Goal: Task Accomplishment & Management: Use online tool/utility

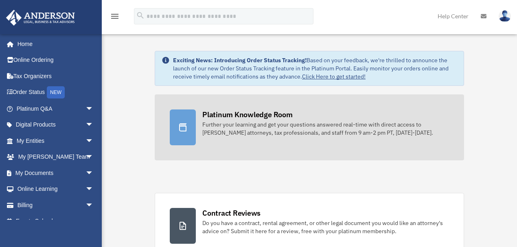
click at [272, 119] on div "Platinum Knowledge Room" at bounding box center [247, 115] width 90 height 10
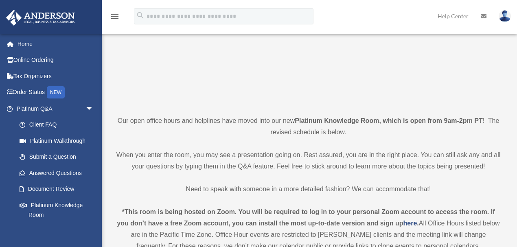
scroll to position [136, 0]
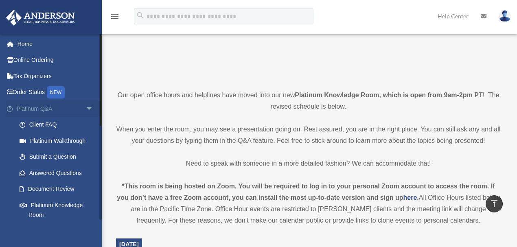
click at [86, 107] on span "arrow_drop_down" at bounding box center [94, 109] width 16 height 17
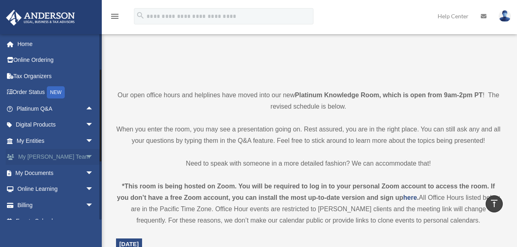
scroll to position [11, 0]
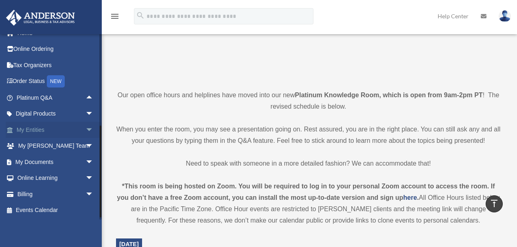
click at [86, 129] on span "arrow_drop_down" at bounding box center [94, 130] width 16 height 17
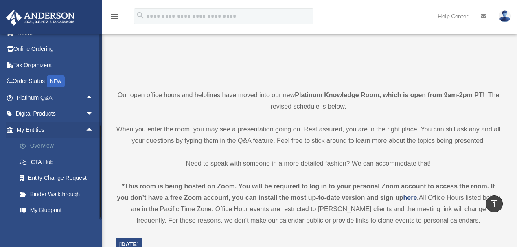
click at [49, 147] on link "Overview" at bounding box center [58, 146] width 94 height 16
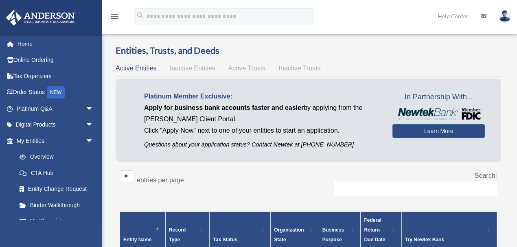
click at [258, 68] on span "Active Trusts" at bounding box center [246, 68] width 37 height 7
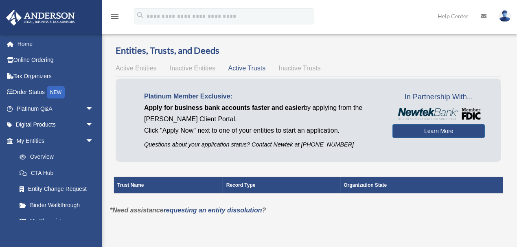
click at [144, 68] on span "Active Entities" at bounding box center [136, 68] width 41 height 7
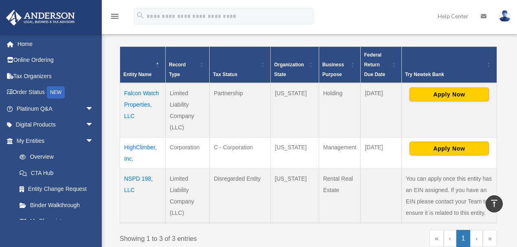
scroll to position [108, 0]
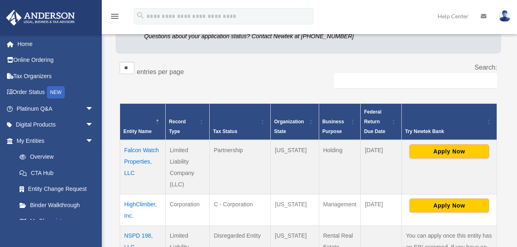
click at [140, 162] on td "Falcon Watch Properties, LLC" at bounding box center [143, 167] width 46 height 55
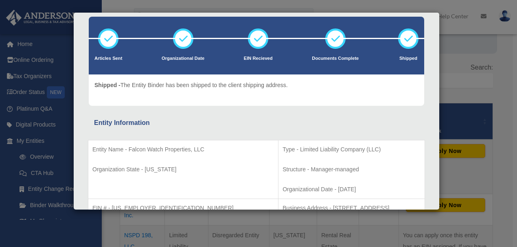
scroll to position [0, 0]
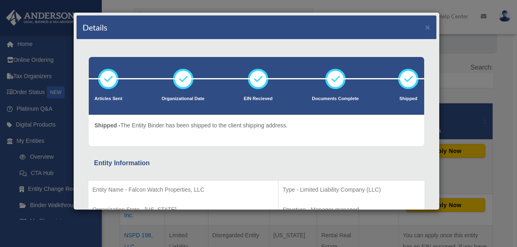
click at [374, 226] on div "Details × Articles Sent Organizational Date" at bounding box center [258, 123] width 517 height 247
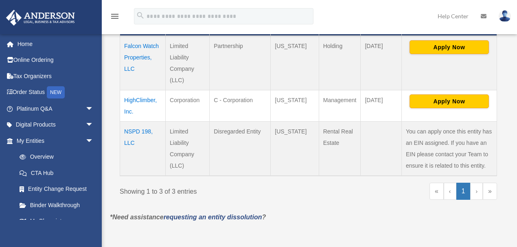
scroll to position [217, 0]
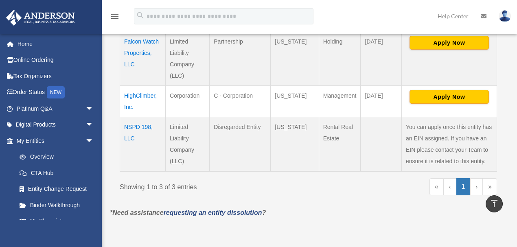
click at [138, 95] on td "HighClimber, Inc." at bounding box center [143, 101] width 46 height 31
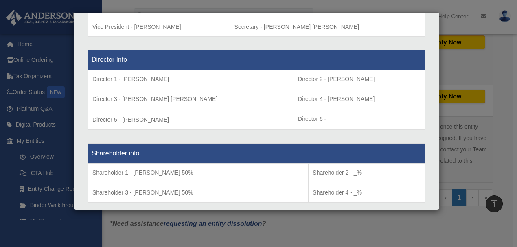
scroll to position [570, 0]
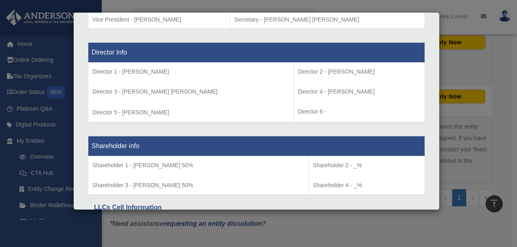
drag, startPoint x: 124, startPoint y: 111, endPoint x: 186, endPoint y: 112, distance: 61.5
click at [186, 112] on td "Director 1 - Sherry M. Jensen Director 3 - Cooper C. Jensen Director 5 - JohnPa…" at bounding box center [191, 93] width 206 height 60
click at [312, 89] on p "Director 4 - Cailin M. Holder" at bounding box center [359, 92] width 123 height 10
click at [313, 100] on td "Director 2 - Charles C. Jensen Director 4 - Cailin M. Holder Director 6 -" at bounding box center [359, 93] width 131 height 60
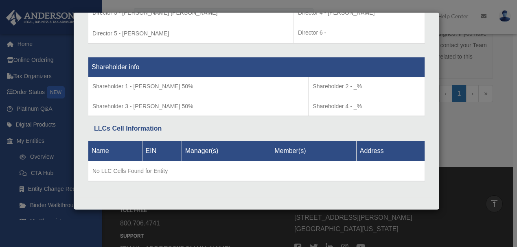
scroll to position [326, 0]
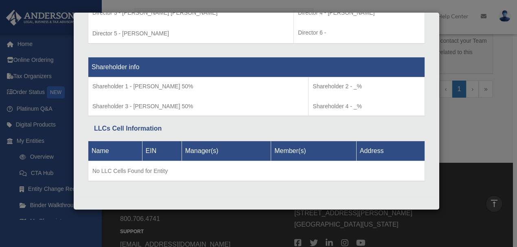
click at [241, 214] on div "Details × Articles Sent Organizational Date" at bounding box center [258, 123] width 517 height 247
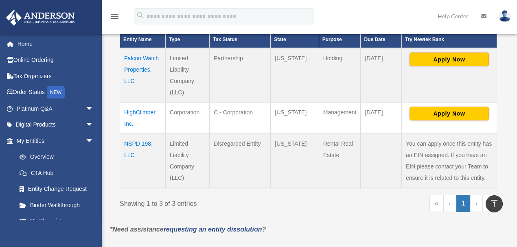
scroll to position [163, 0]
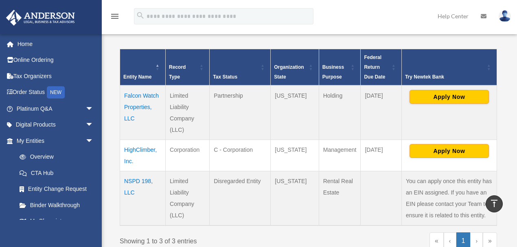
click at [145, 179] on td "NSPD 198, LLC" at bounding box center [143, 198] width 46 height 55
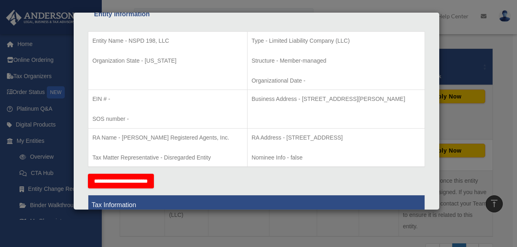
click at [304, 228] on div "Details × Articles Sent Organizational Date" at bounding box center [258, 123] width 517 height 247
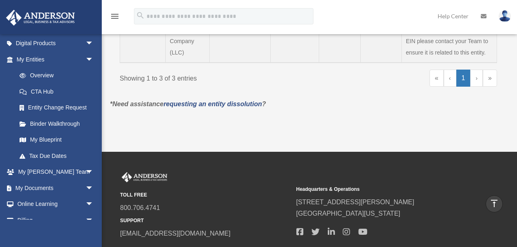
scroll to position [107, 0]
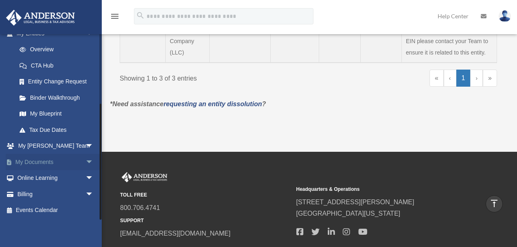
click at [40, 159] on link "My Documents arrow_drop_down" at bounding box center [56, 162] width 100 height 16
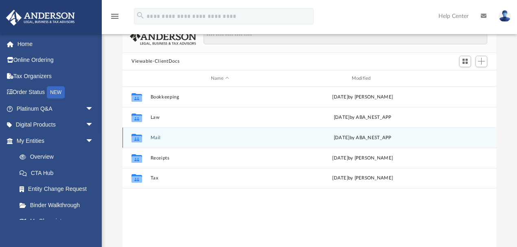
scroll to position [54, 0]
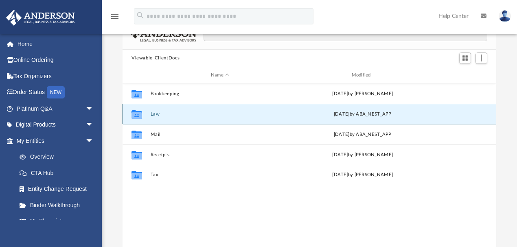
click at [158, 113] on button "Law" at bounding box center [220, 114] width 139 height 5
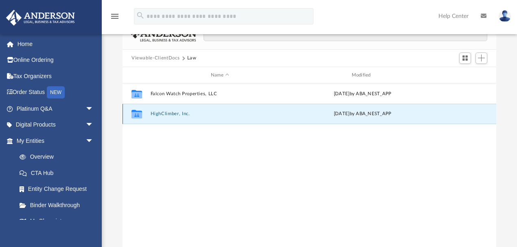
click at [179, 113] on button "HighClimber, Inc." at bounding box center [220, 114] width 139 height 5
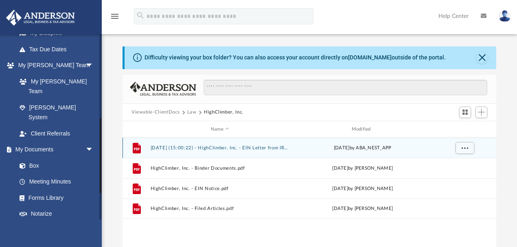
scroll to position [217, 0]
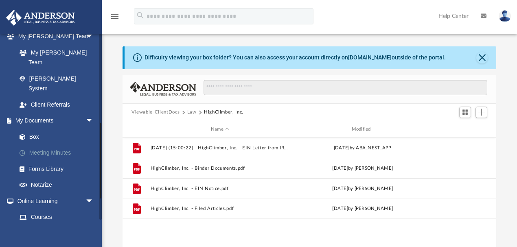
click at [49, 145] on link "Meeting Minutes" at bounding box center [58, 153] width 94 height 16
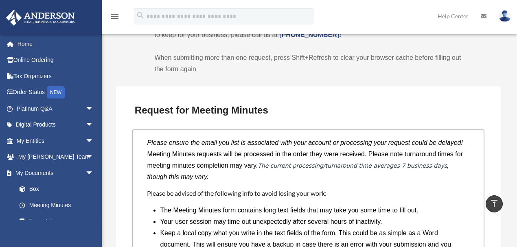
scroll to position [652, 0]
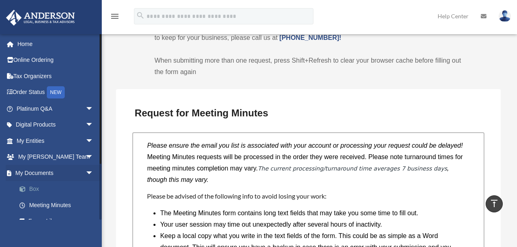
click at [36, 187] on link "Box" at bounding box center [58, 189] width 94 height 16
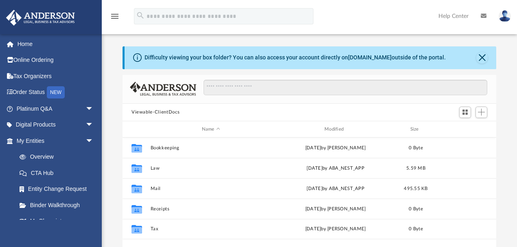
scroll to position [181, 370]
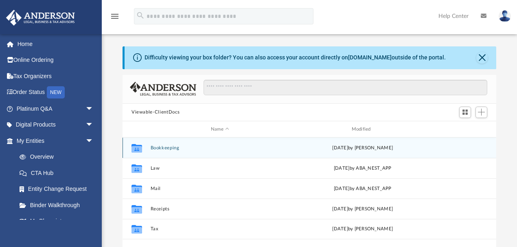
click at [160, 146] on button "Bookkeeping" at bounding box center [220, 147] width 139 height 5
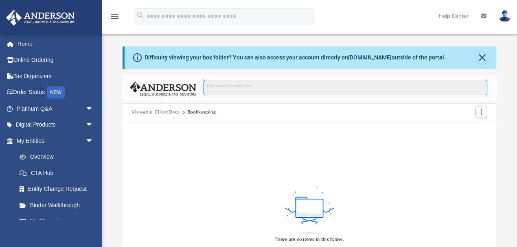
click at [235, 87] on input "Search files and folders" at bounding box center [346, 87] width 284 height 15
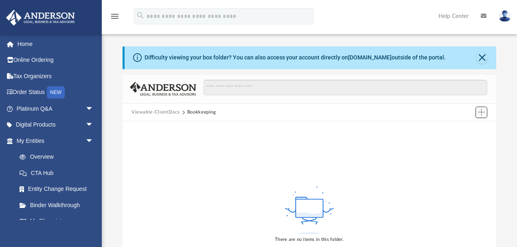
click at [483, 110] on span "Add" at bounding box center [481, 112] width 7 height 7
click at [467, 141] on li "New Folder" at bounding box center [470, 141] width 26 height 9
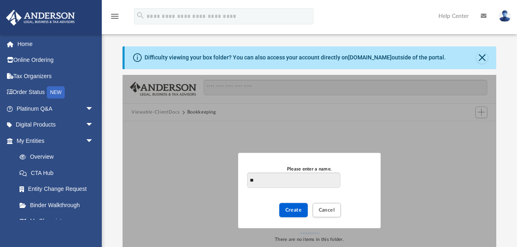
type input "*"
type input "**********"
click at [298, 210] on span "Create" at bounding box center [293, 210] width 17 height 5
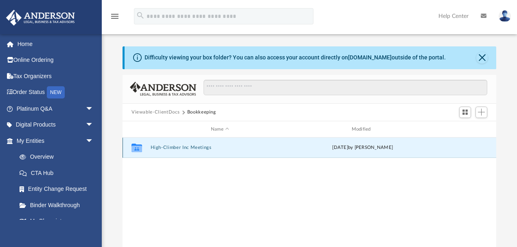
click at [172, 147] on button "High-Climber Inc Meetings" at bounding box center [220, 147] width 139 height 5
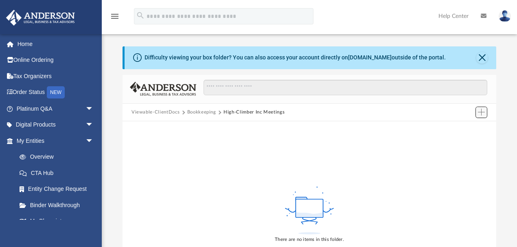
click at [480, 110] on span "Add" at bounding box center [481, 112] width 7 height 7
click at [472, 142] on li "New Folder" at bounding box center [470, 141] width 26 height 9
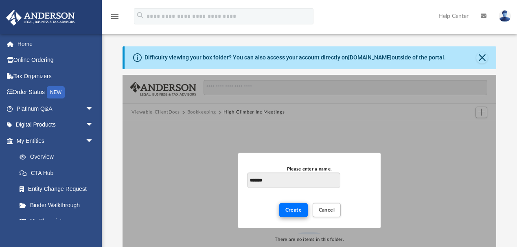
type input "*******"
click at [296, 211] on span "Create" at bounding box center [293, 210] width 17 height 5
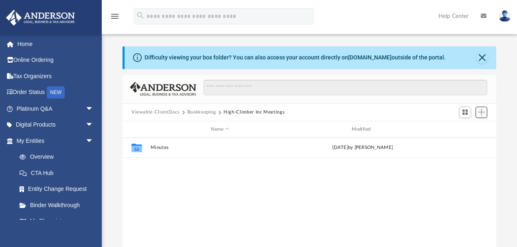
click at [484, 112] on span "Add" at bounding box center [481, 112] width 7 height 7
click at [471, 143] on li "New Folder" at bounding box center [470, 141] width 26 height 9
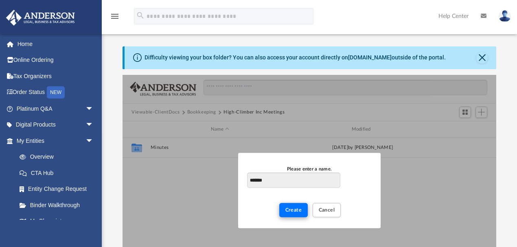
type input "*******"
click at [296, 208] on span "Create" at bounding box center [293, 210] width 17 height 5
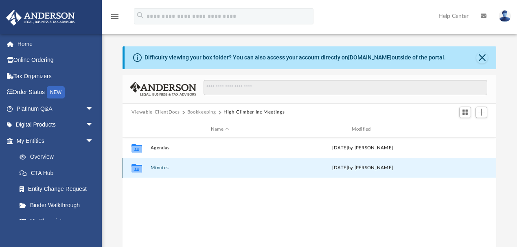
click at [163, 167] on button "Minutes" at bounding box center [220, 168] width 139 height 5
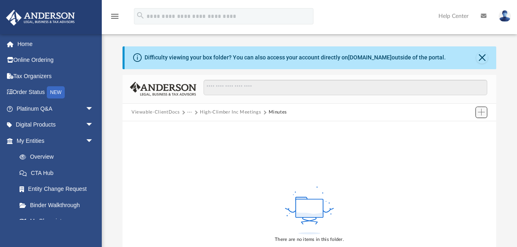
click at [483, 113] on span "Add" at bounding box center [481, 112] width 7 height 7
click at [473, 140] on li "New Folder" at bounding box center [470, 141] width 26 height 9
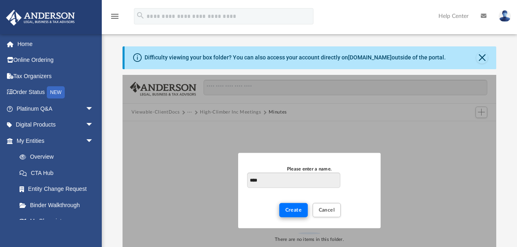
type input "****"
click at [297, 206] on button "Create" at bounding box center [293, 210] width 29 height 14
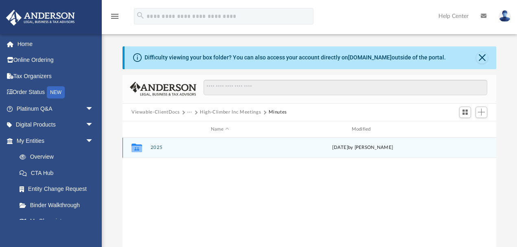
click at [157, 148] on button "2025" at bounding box center [220, 147] width 139 height 5
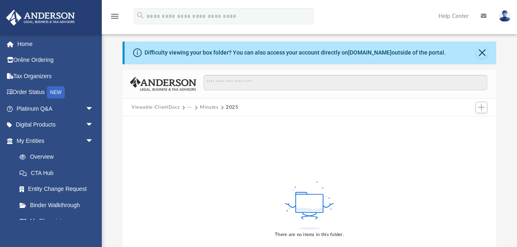
scroll to position [0, 0]
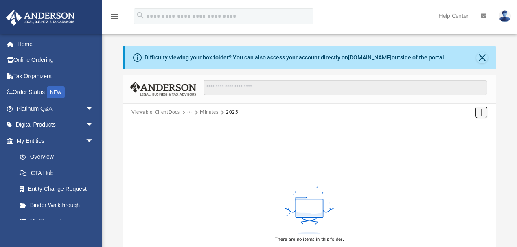
click at [481, 112] on span "Add" at bounding box center [481, 112] width 7 height 7
click at [464, 129] on li "Upload" at bounding box center [470, 128] width 26 height 9
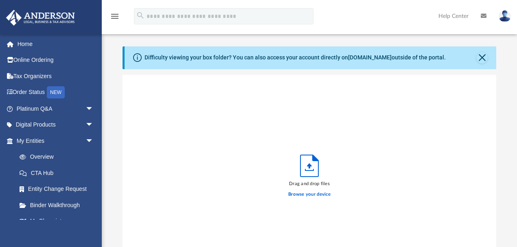
scroll to position [203, 370]
